Goal: Task Accomplishment & Management: Manage account settings

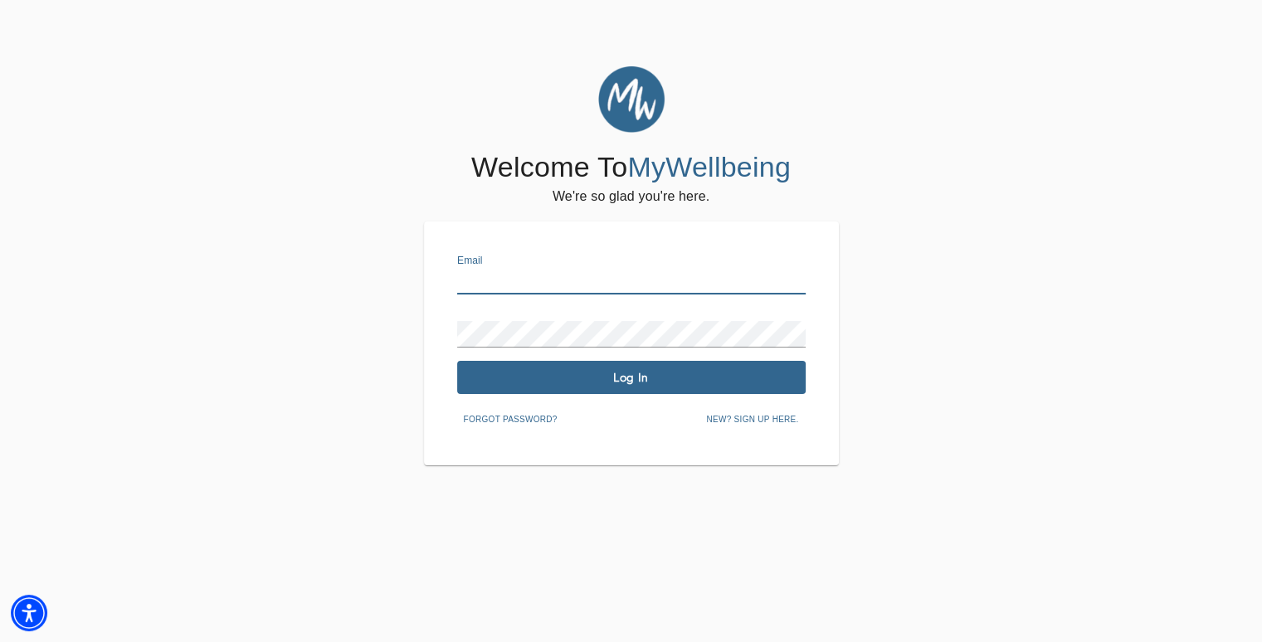
click at [546, 290] on input "text" at bounding box center [631, 281] width 349 height 27
type input "[PERSON_NAME][EMAIL_ADDRESS][PERSON_NAME][DOMAIN_NAME]"
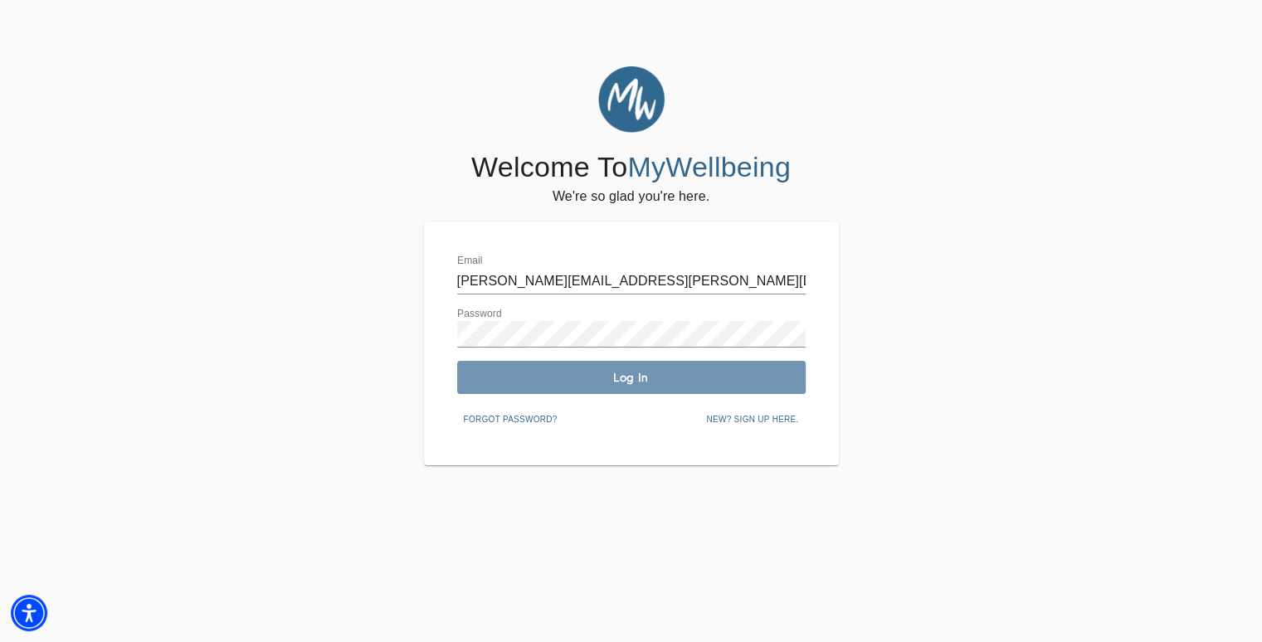
click at [594, 381] on span "Log In" at bounding box center [631, 378] width 335 height 16
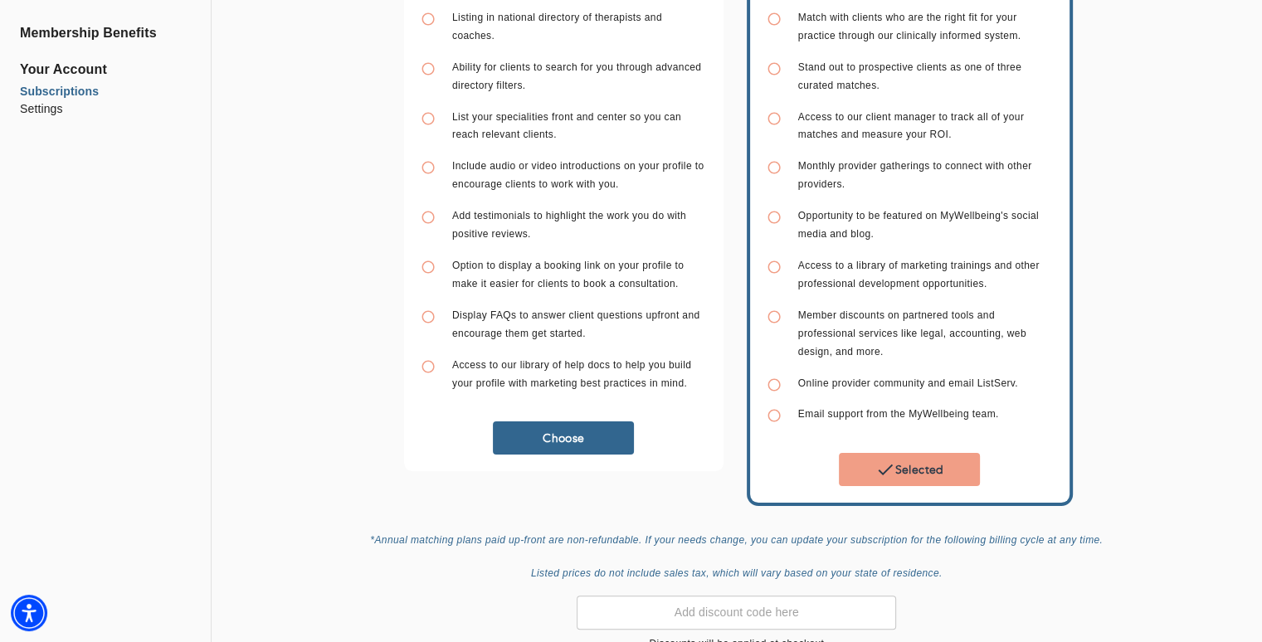
scroll to position [249, 0]
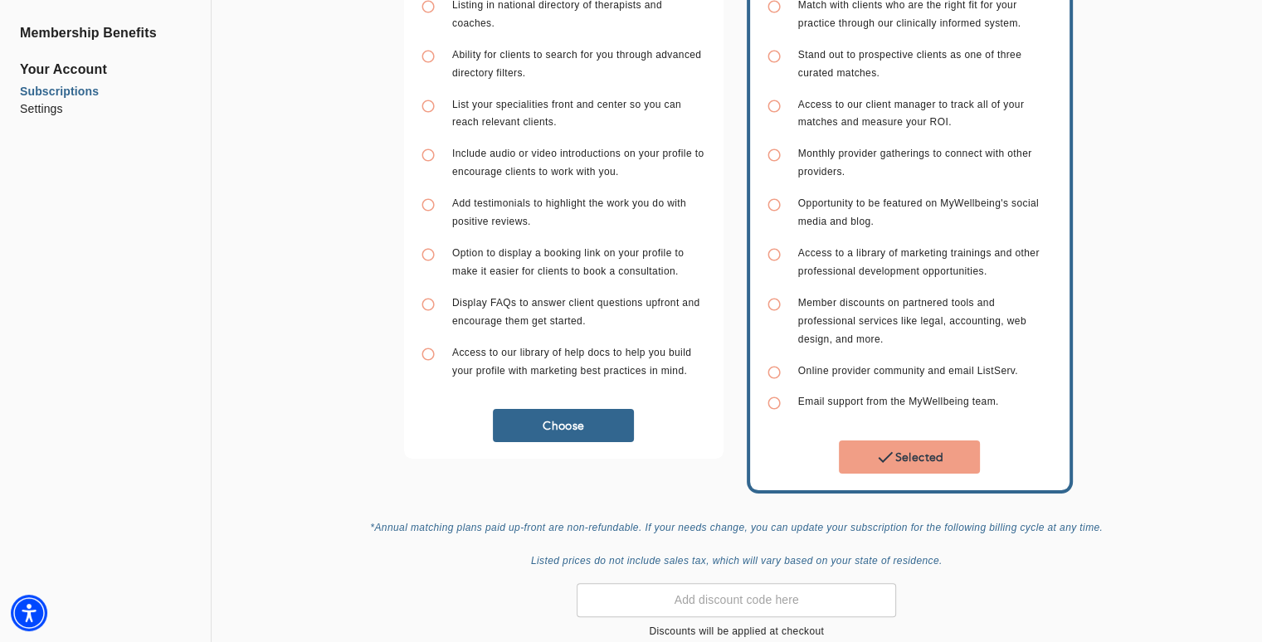
click at [71, 64] on span "Your Account" at bounding box center [105, 70] width 171 height 20
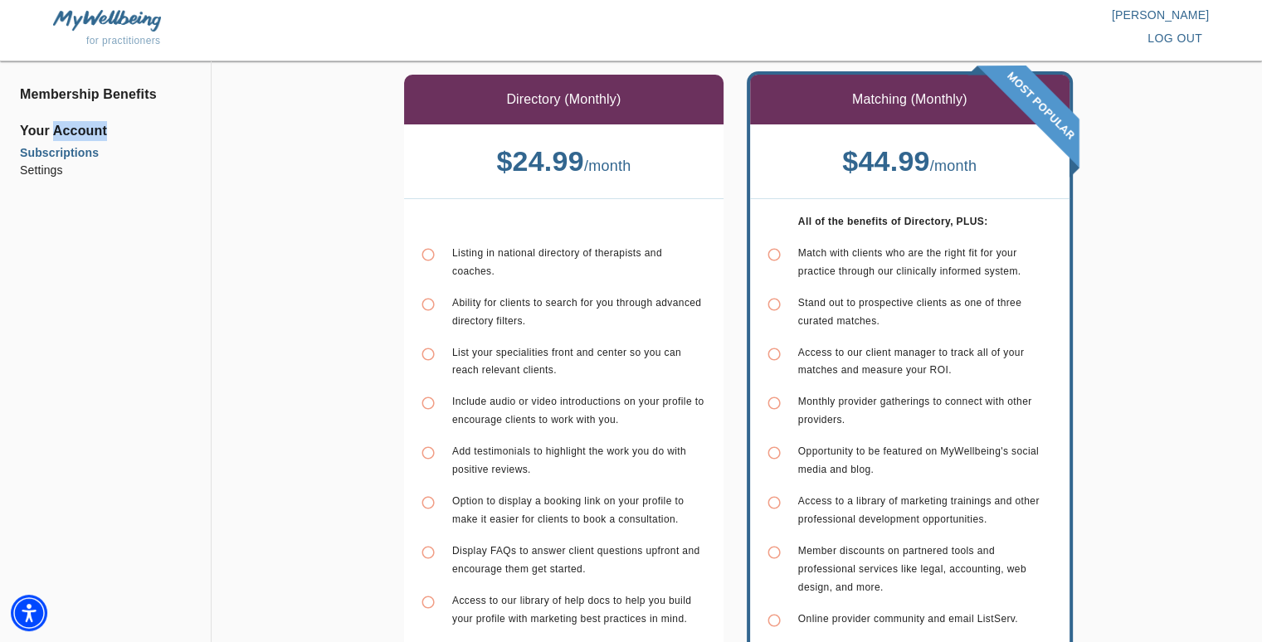
scroll to position [0, 0]
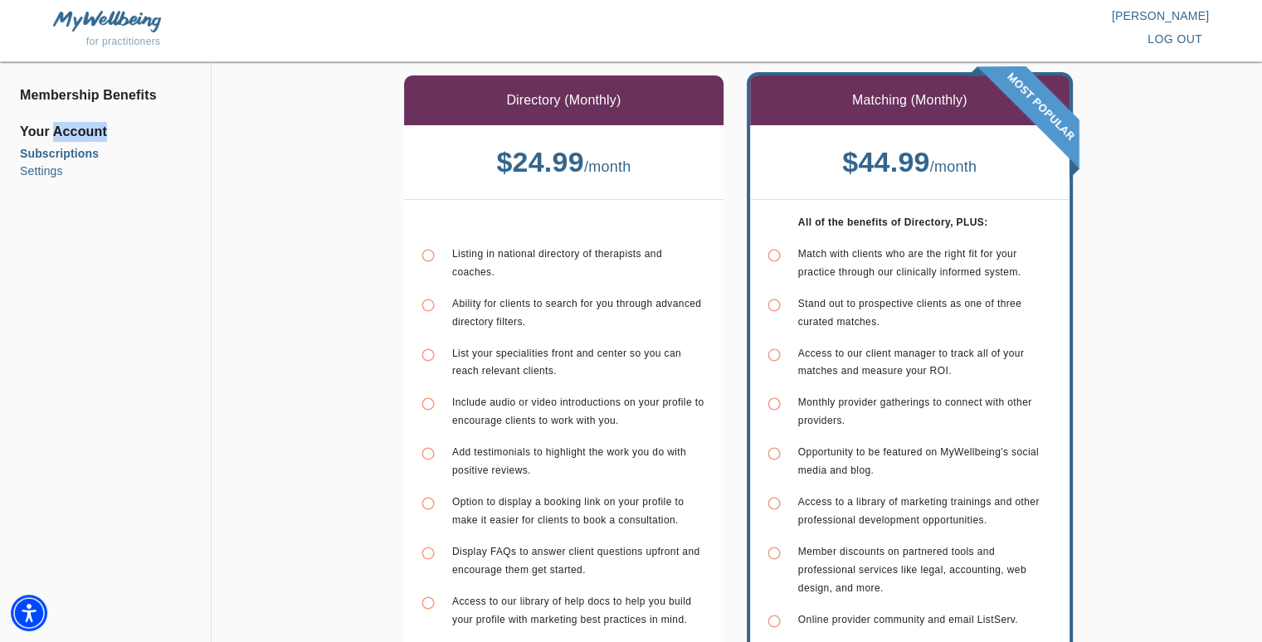
click at [36, 174] on li "Settings" at bounding box center [105, 171] width 171 height 17
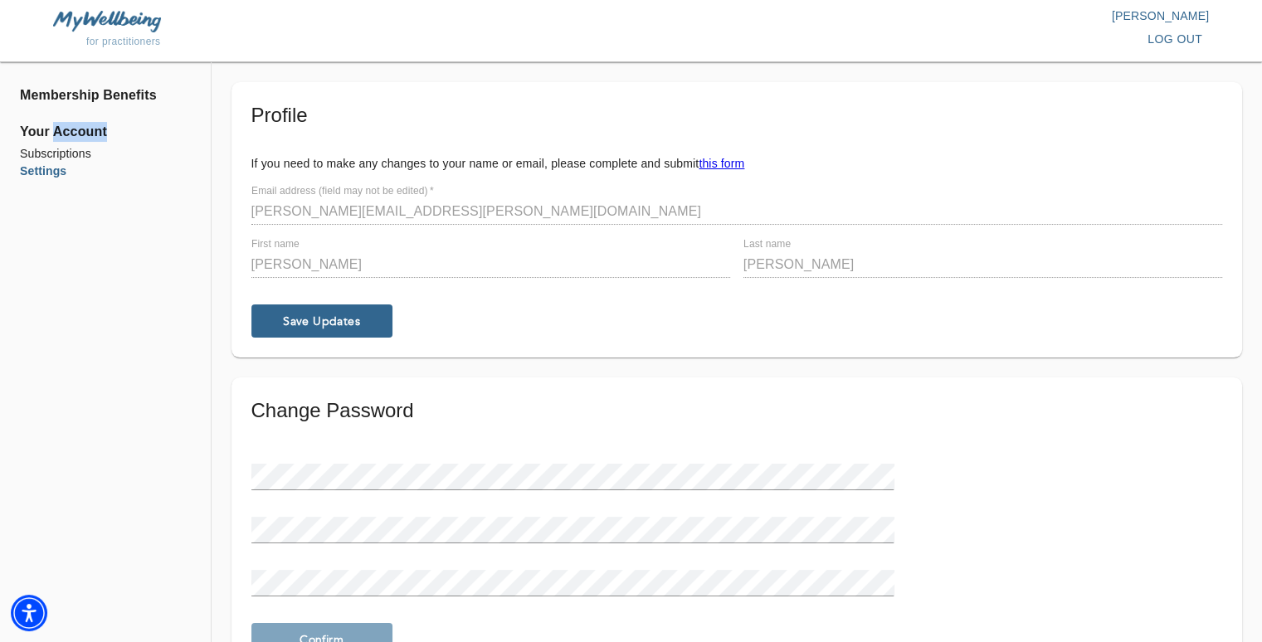
click at [76, 131] on span "Your Account" at bounding box center [105, 132] width 171 height 20
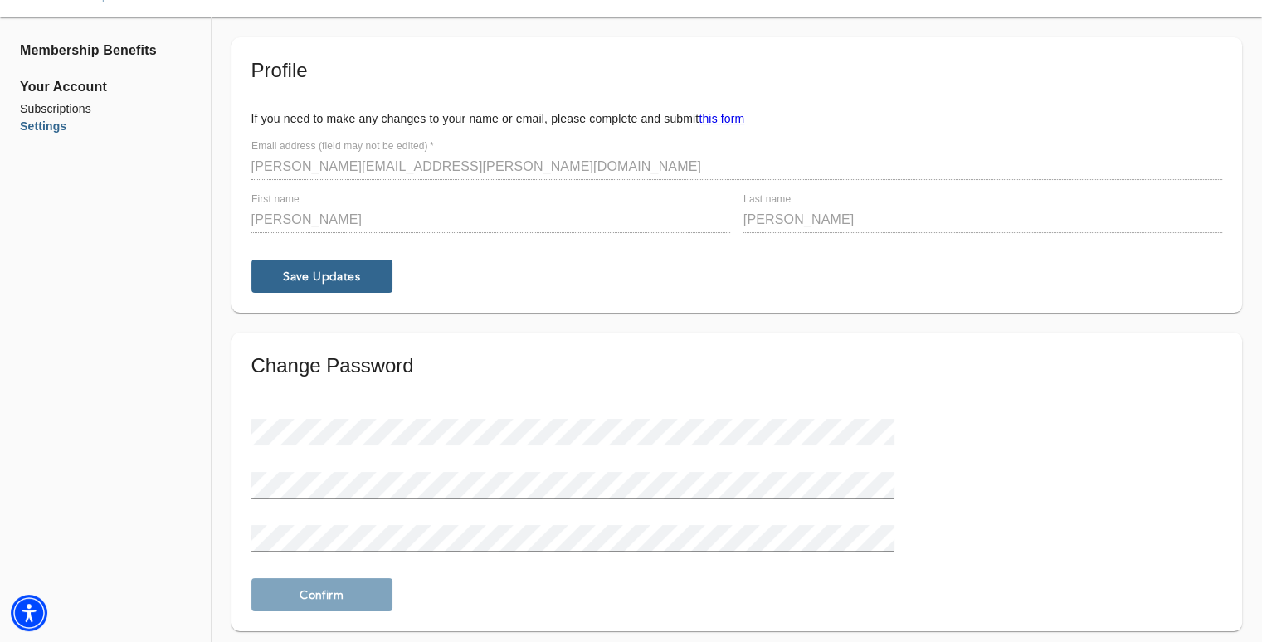
scroll to position [80, 0]
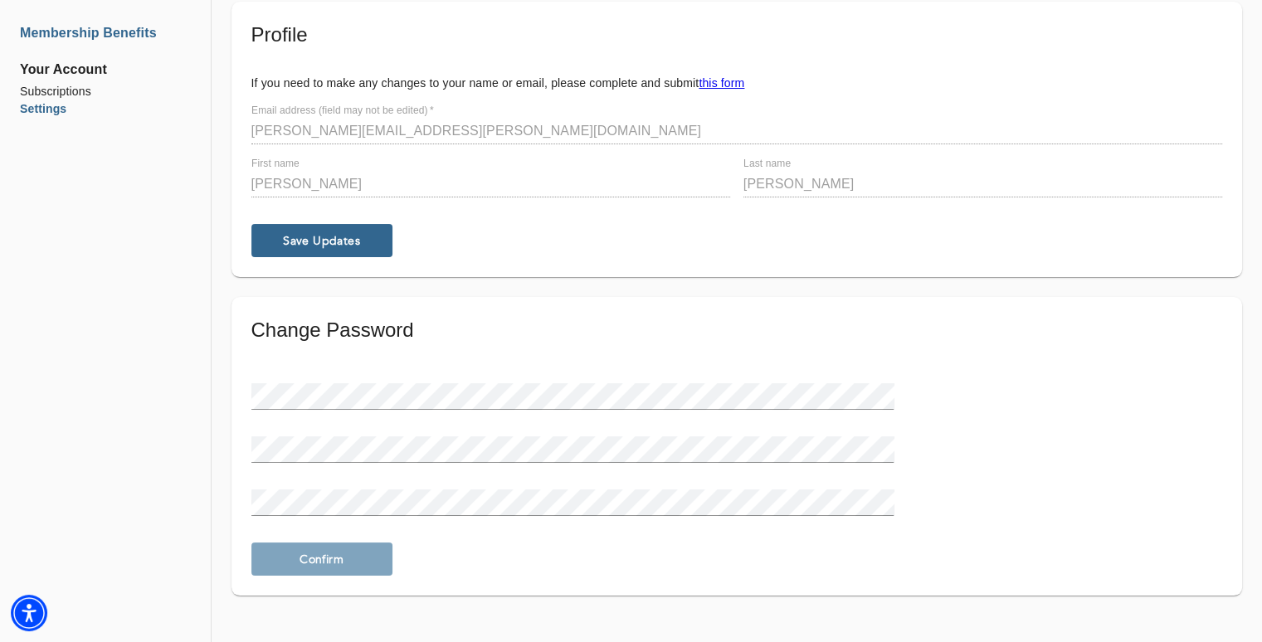
click at [29, 86] on li "Subscriptions" at bounding box center [105, 91] width 171 height 17
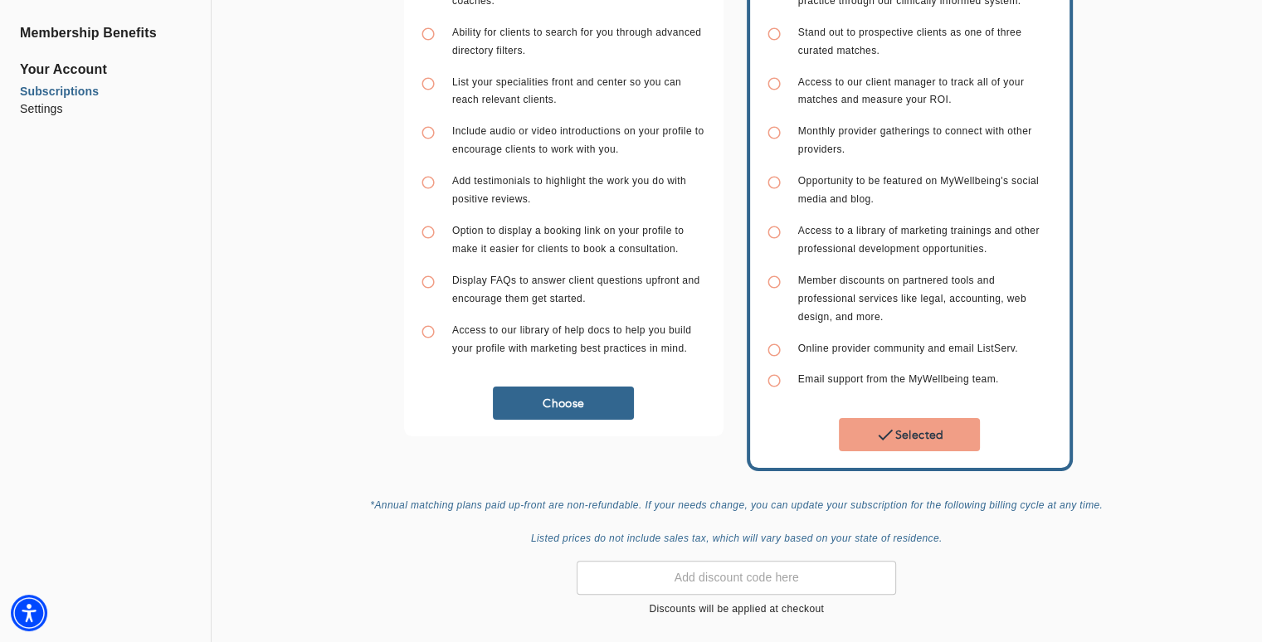
scroll to position [315, 0]
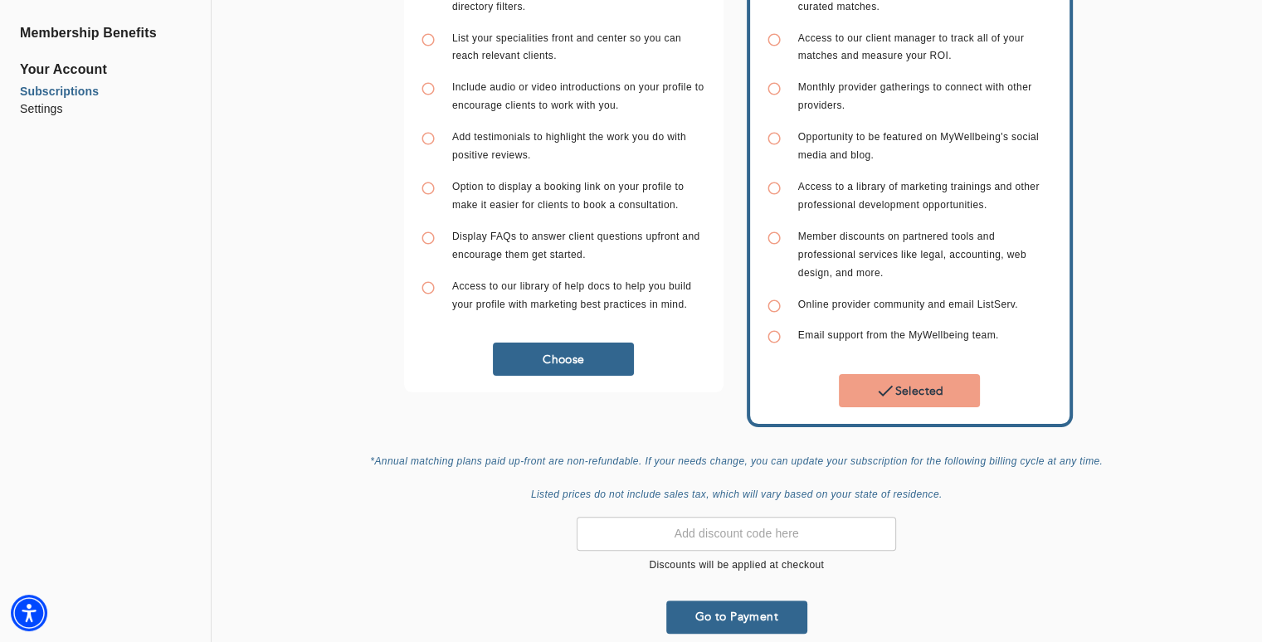
click at [886, 381] on icon "button" at bounding box center [886, 391] width 20 height 20
click at [758, 609] on span "Go to Payment" at bounding box center [737, 617] width 128 height 16
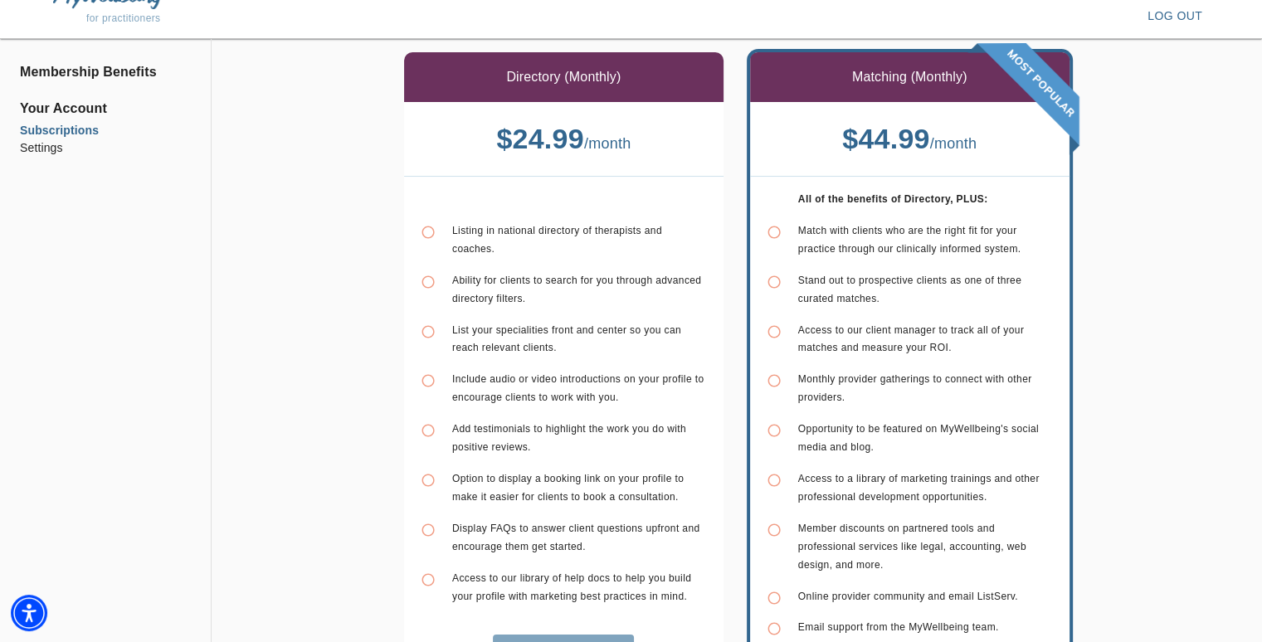
scroll to position [0, 0]
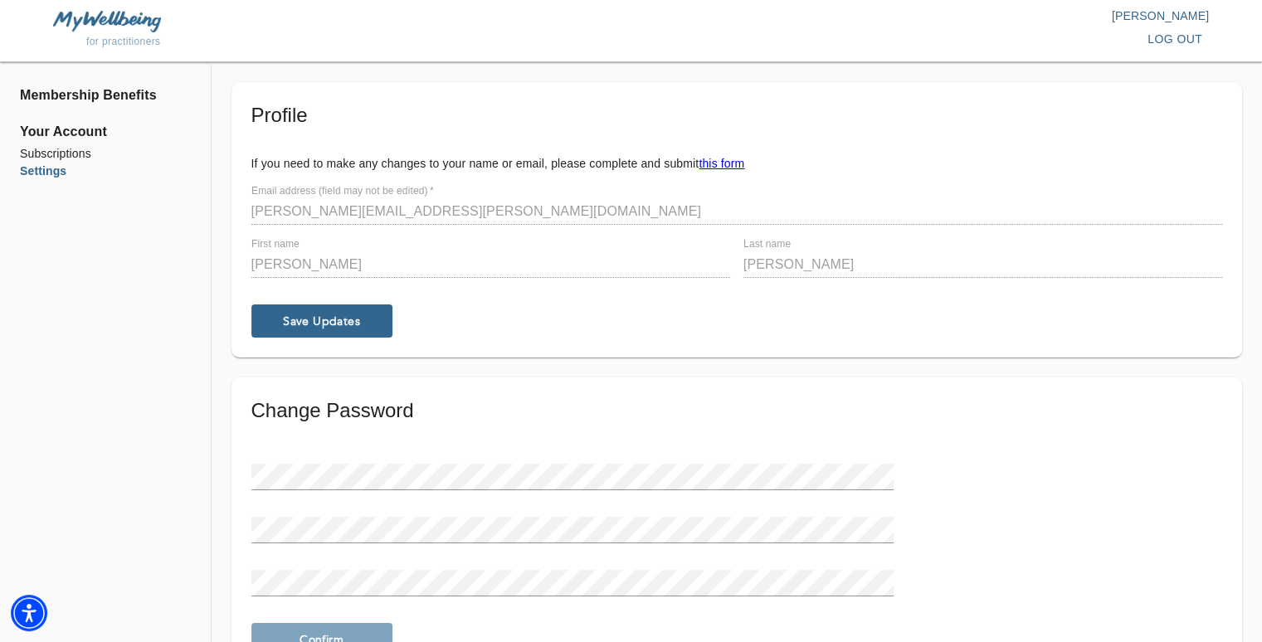
scroll to position [80, 0]
